Goal: Task Accomplishment & Management: Complete application form

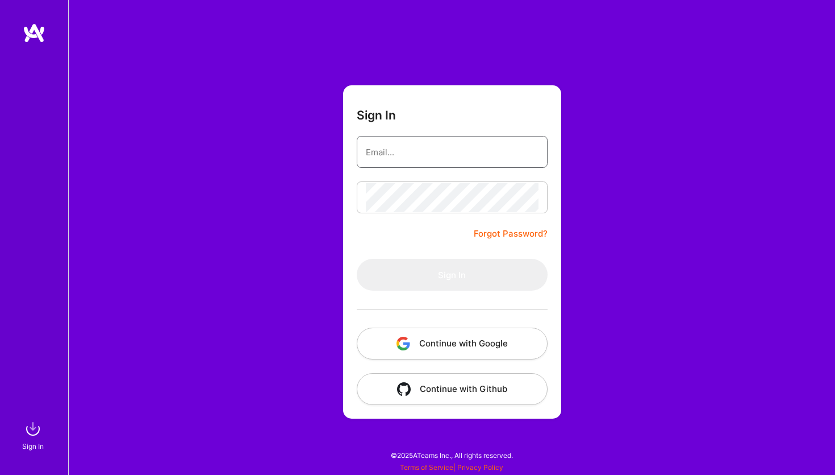
type input "[PERSON_NAME][EMAIL_ADDRESS][PERSON_NAME][DOMAIN_NAME]"
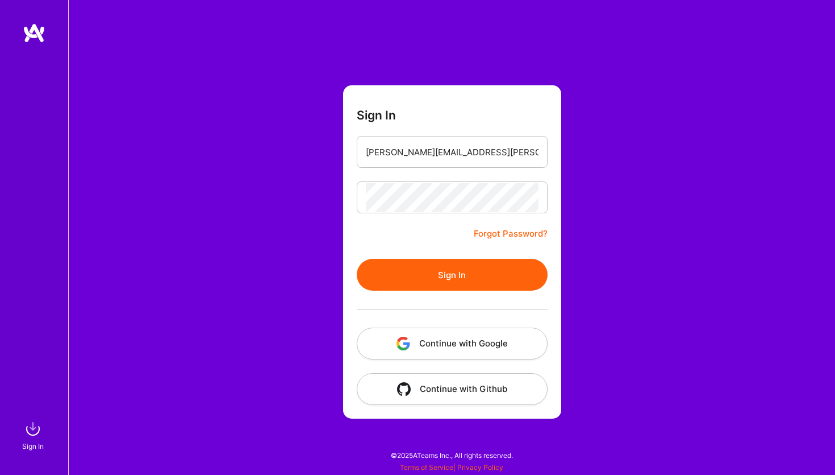
click at [407, 256] on form "Sign In [PERSON_NAME][EMAIL_ADDRESS][PERSON_NAME][DOMAIN_NAME] Forgot Password?…" at bounding box center [452, 251] width 218 height 333
click at [417, 269] on button "Sign In" at bounding box center [452, 275] width 191 height 32
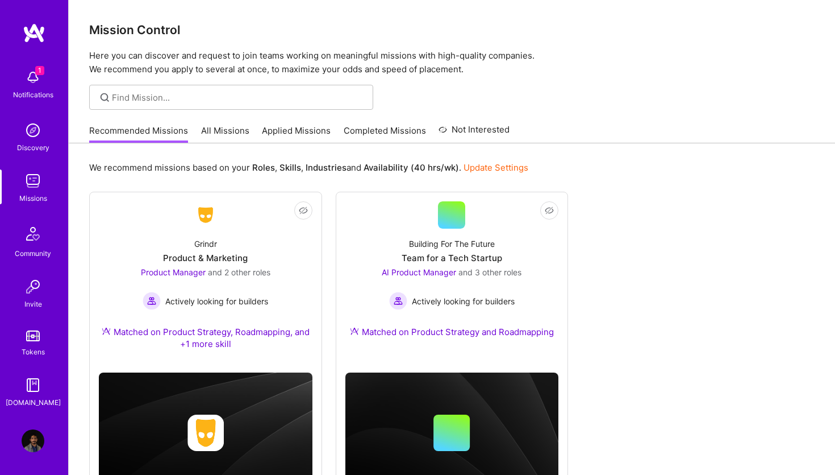
click at [38, 81] on img at bounding box center [33, 77] width 23 height 23
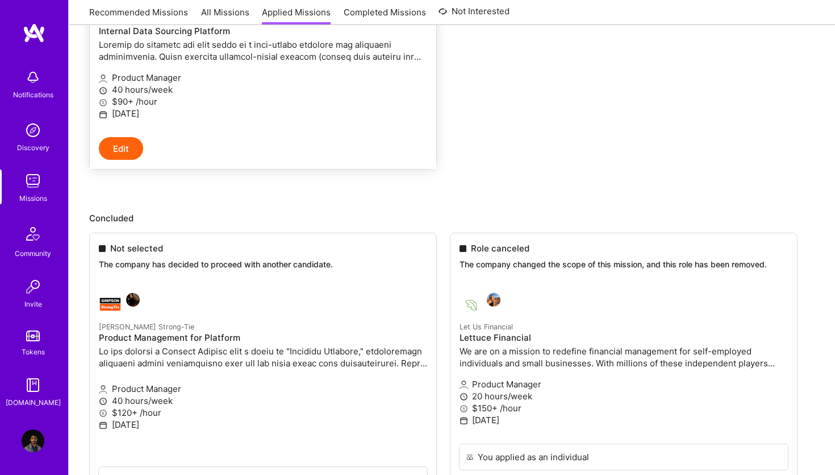
scroll to position [315, 0]
